Goal: Find specific page/section: Find specific page/section

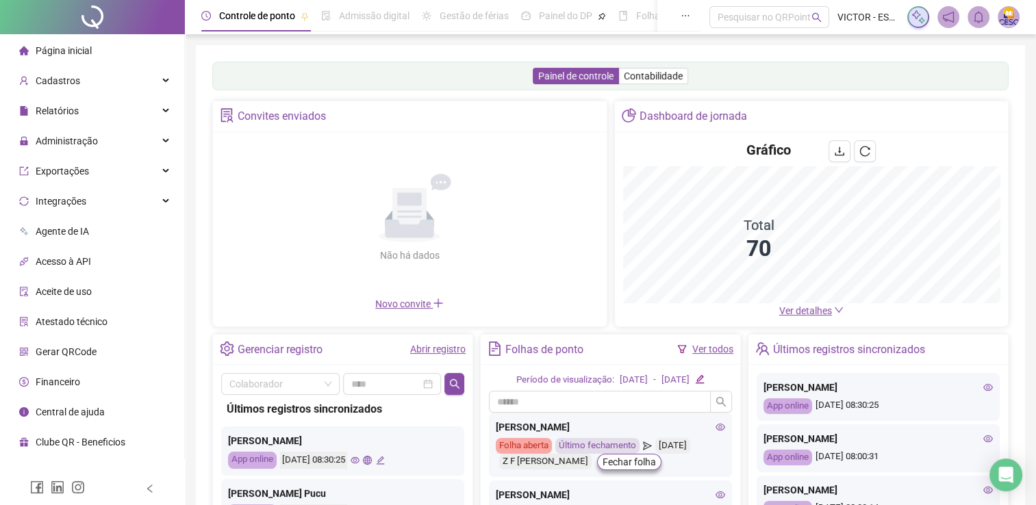
click at [806, 308] on span "Ver detalhes" at bounding box center [805, 310] width 53 height 11
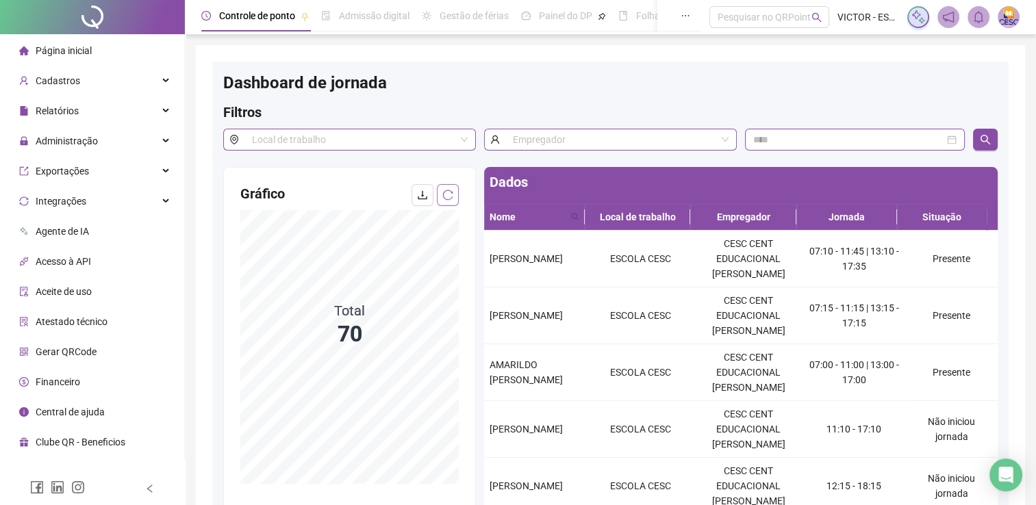
click at [444, 195] on icon "reload" at bounding box center [448, 195] width 10 height 10
